Goal: Check status: Check status

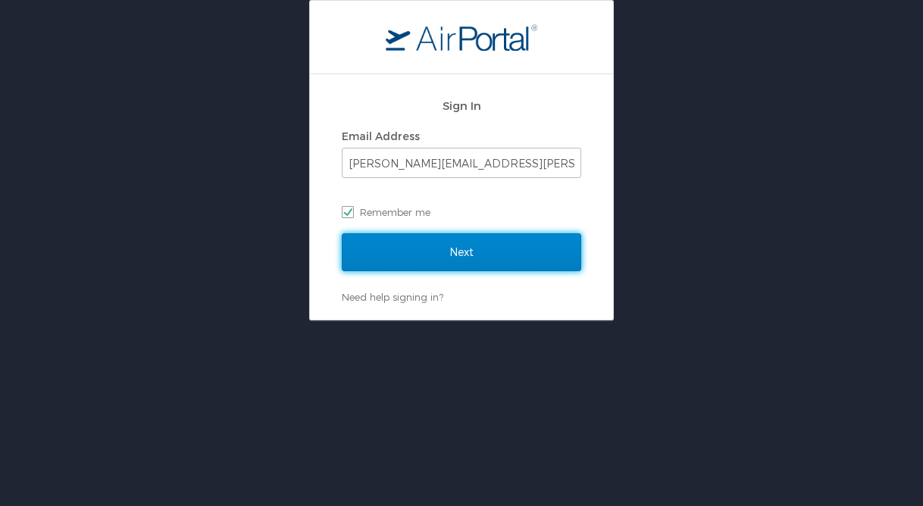
click at [458, 255] on input "Next" at bounding box center [462, 253] width 240 height 38
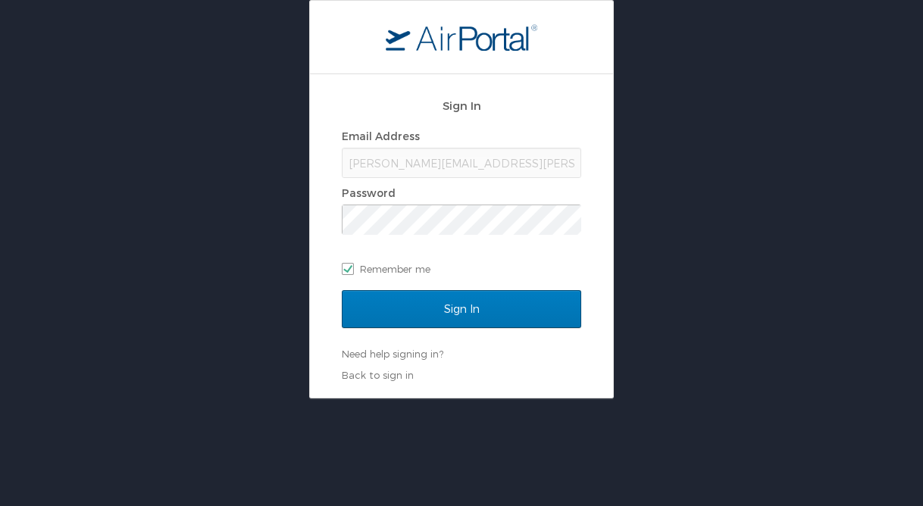
click at [334, 322] on div "Sign In Email Address Cordell.Williams@la.gov Password Remember me Sign In Need…" at bounding box center [461, 236] width 303 height 324
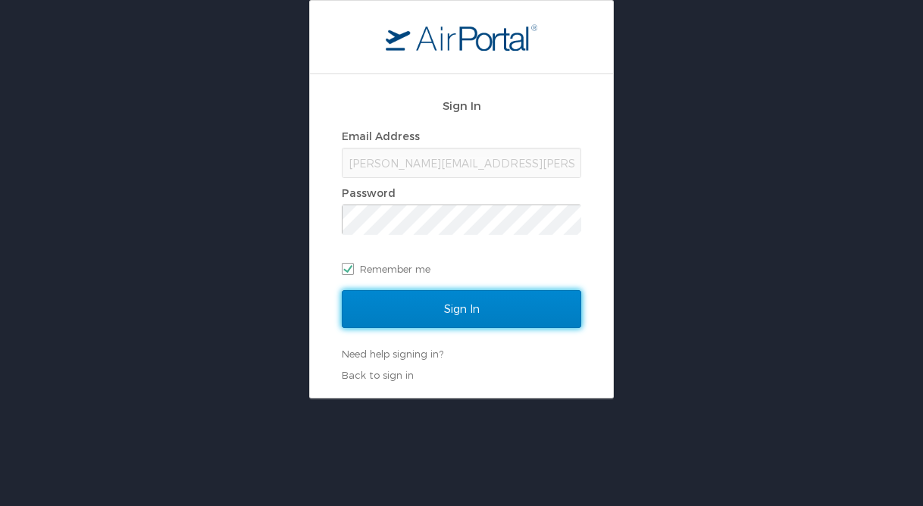
click at [399, 315] on input "Sign In" at bounding box center [462, 309] width 240 height 38
